Goal: Subscribe to service/newsletter: Subscribe to service/newsletter

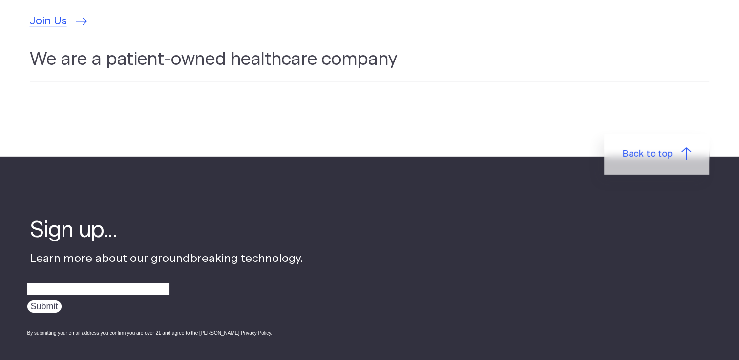
scroll to position [2969, 0]
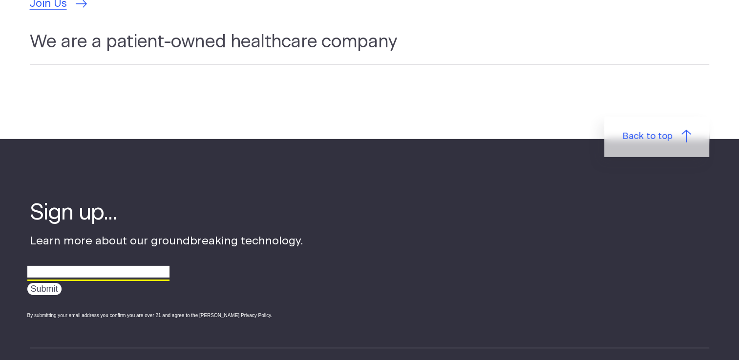
click at [137, 265] on input "email" at bounding box center [98, 272] width 142 height 15
type input "dipti.aarjav@gmail.com"
click at [39, 283] on input "Submit" at bounding box center [44, 289] width 34 height 12
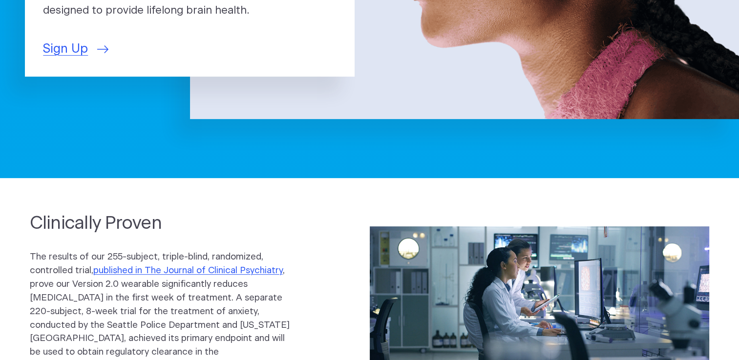
scroll to position [215, 0]
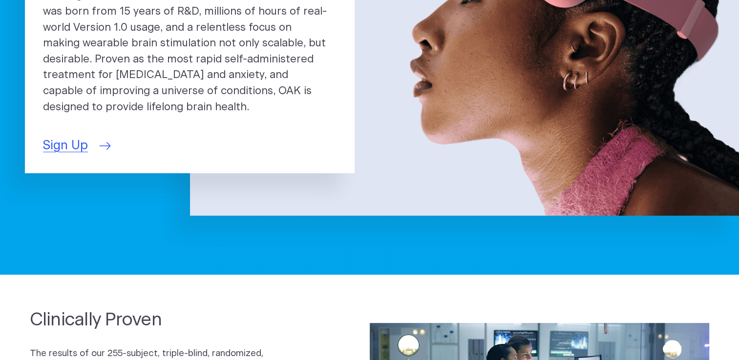
click at [68, 139] on span "Sign Up" at bounding box center [65, 146] width 45 height 19
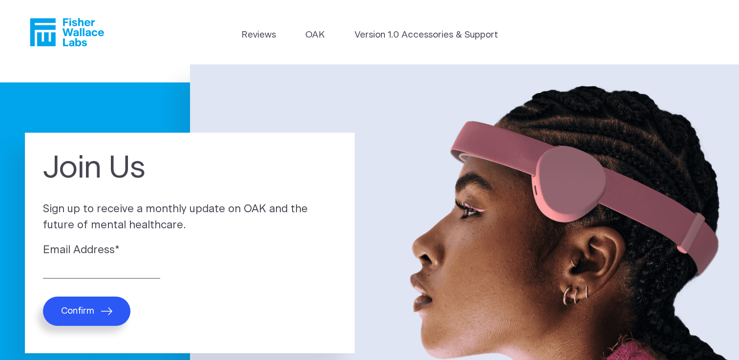
click at [88, 260] on div "Email Address *" at bounding box center [189, 261] width 293 height 36
drag, startPoint x: 91, startPoint y: 248, endPoint x: 100, endPoint y: 270, distance: 23.9
click at [100, 270] on div "Email Address *" at bounding box center [189, 261] width 293 height 36
click at [100, 270] on input "Email Address *" at bounding box center [101, 271] width 117 height 15
type input "dipti.aarjav@gmail.com"
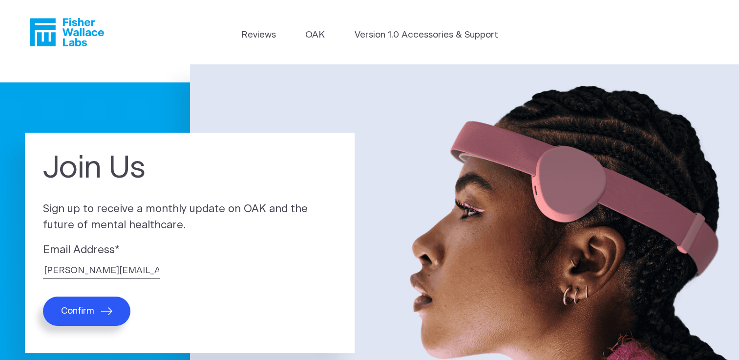
click at [99, 312] on button "Confirm" at bounding box center [86, 311] width 87 height 29
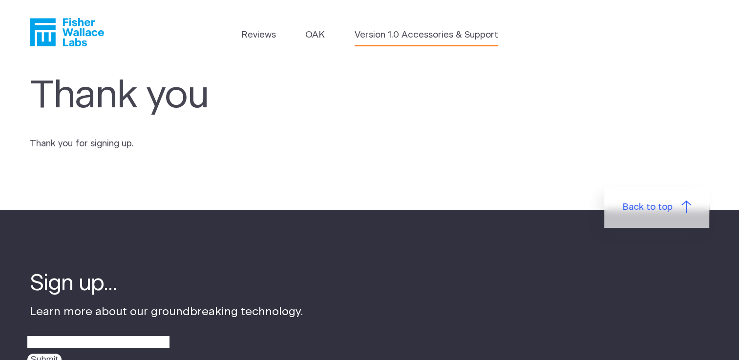
click at [395, 35] on link "Version 1.0 Accessories & Support" at bounding box center [426, 35] width 144 height 14
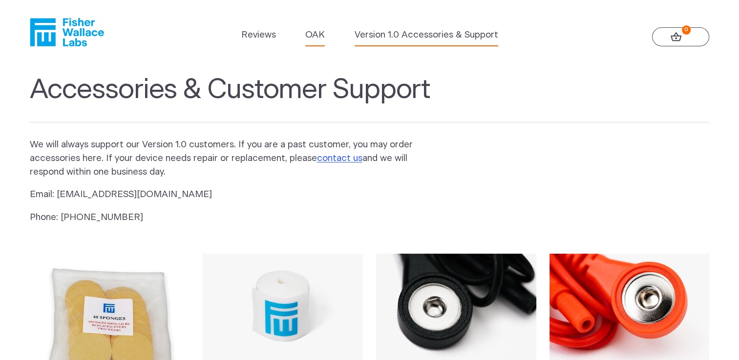
click at [315, 33] on link "OAK" at bounding box center [315, 35] width 20 height 14
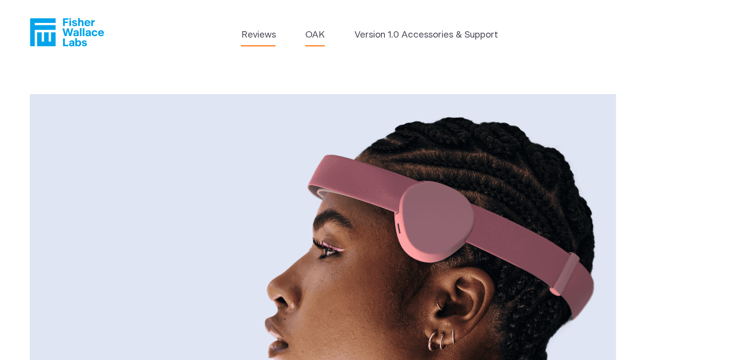
click at [248, 42] on link "Reviews" at bounding box center [258, 35] width 35 height 14
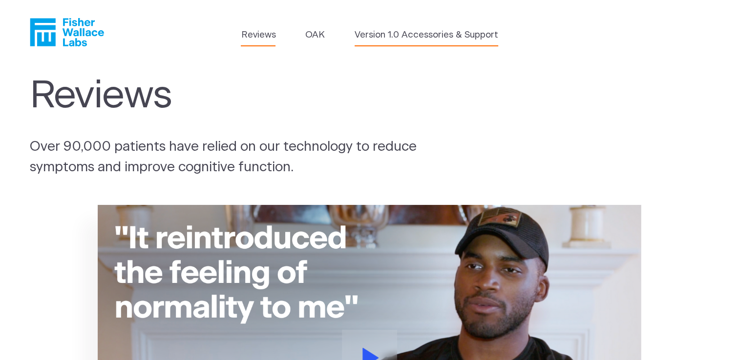
click at [401, 33] on link "Version 1.0 Accessories & Support" at bounding box center [426, 35] width 144 height 14
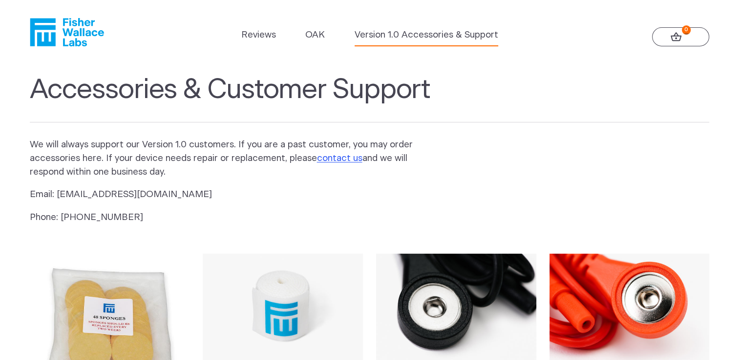
click at [680, 39] on icon at bounding box center [675, 36] width 11 height 9
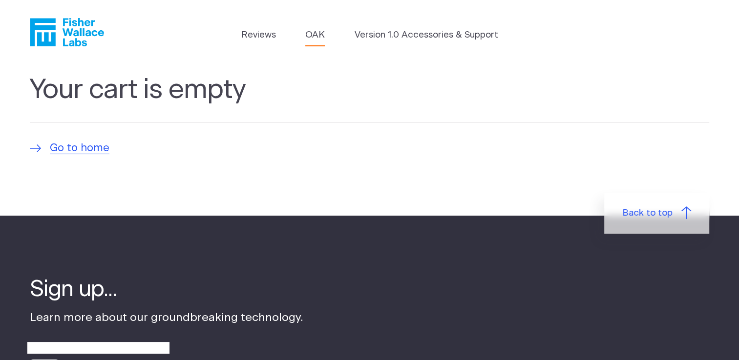
click at [312, 40] on link "OAK" at bounding box center [315, 35] width 20 height 14
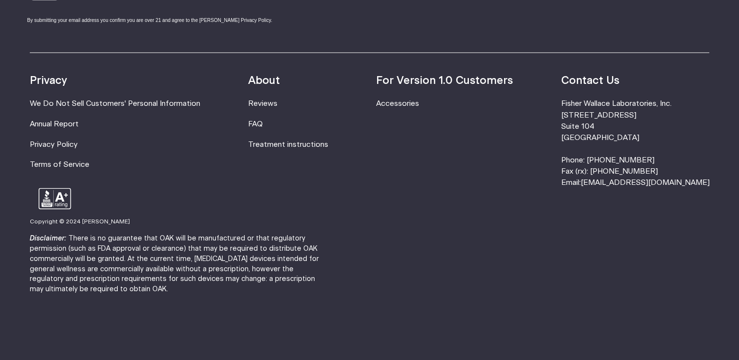
scroll to position [1797, 0]
click at [632, 181] on link "[EMAIL_ADDRESS][DOMAIN_NAME]" at bounding box center [644, 182] width 129 height 7
